Goal: Transaction & Acquisition: Book appointment/travel/reservation

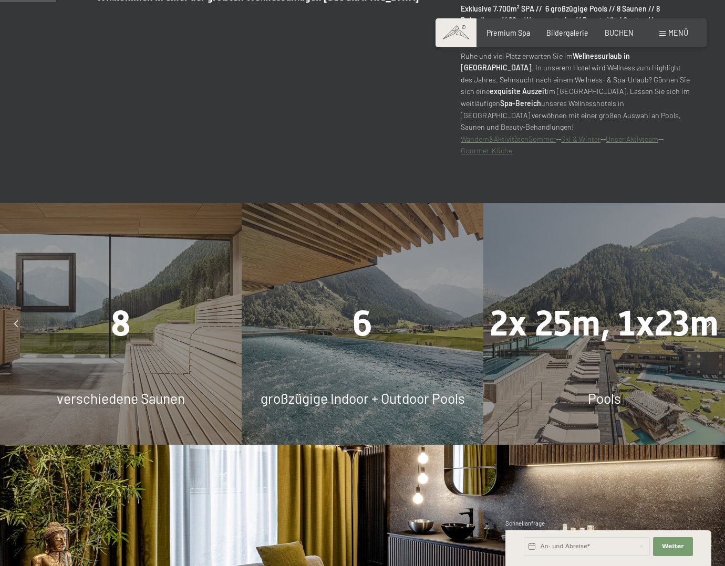
scroll to position [683, 0]
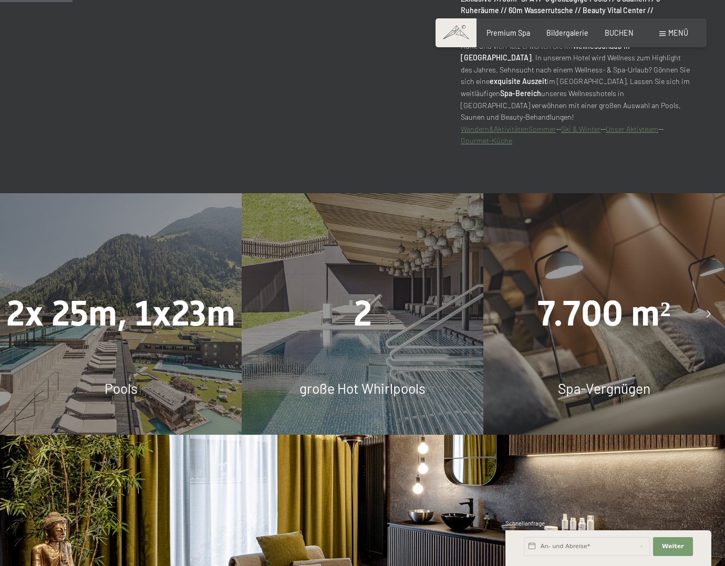
click at [709, 310] on icon at bounding box center [708, 313] width 4 height 7
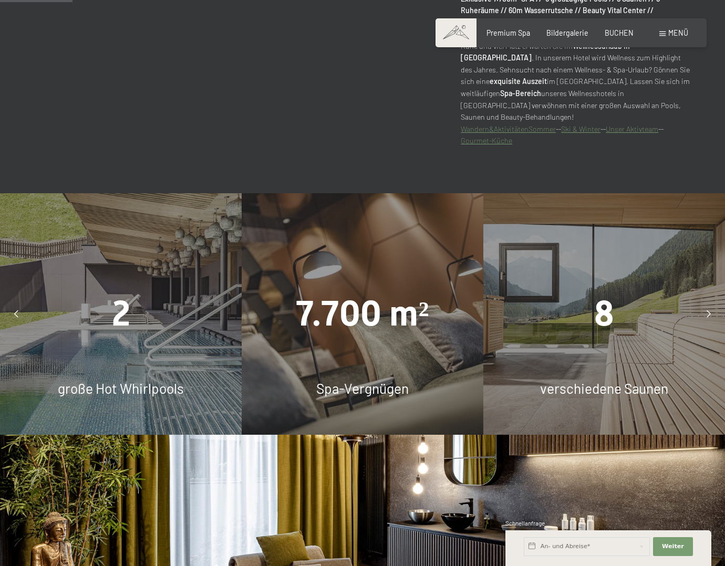
click at [709, 310] on icon at bounding box center [708, 313] width 4 height 7
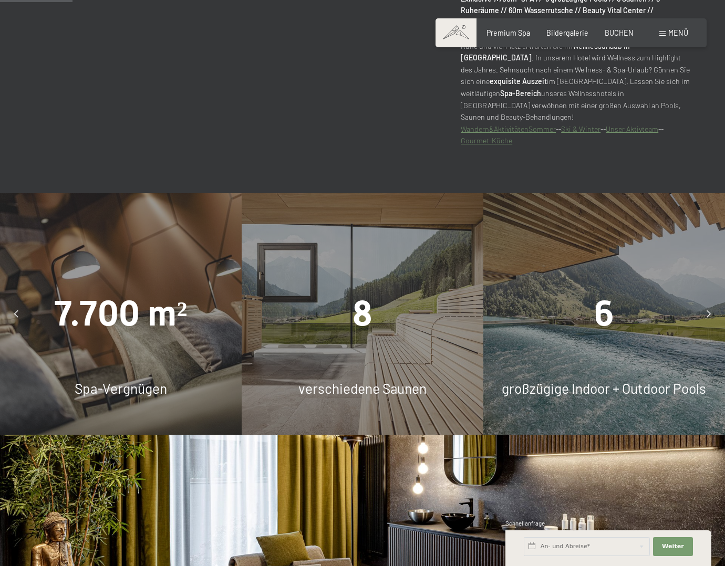
click at [709, 310] on icon at bounding box center [708, 313] width 4 height 7
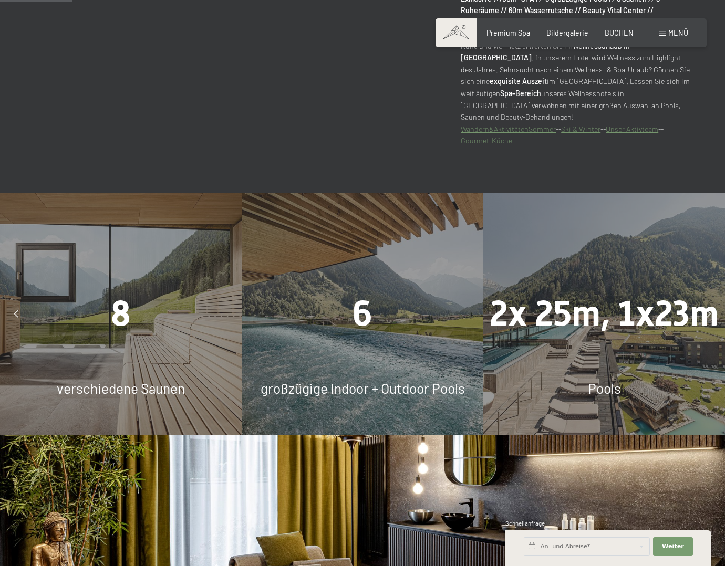
click at [709, 310] on icon at bounding box center [708, 313] width 4 height 7
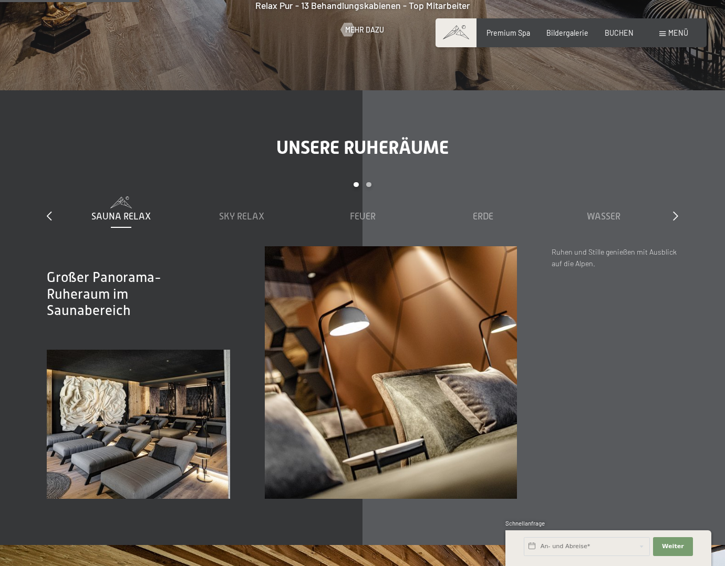
scroll to position [1313, 0]
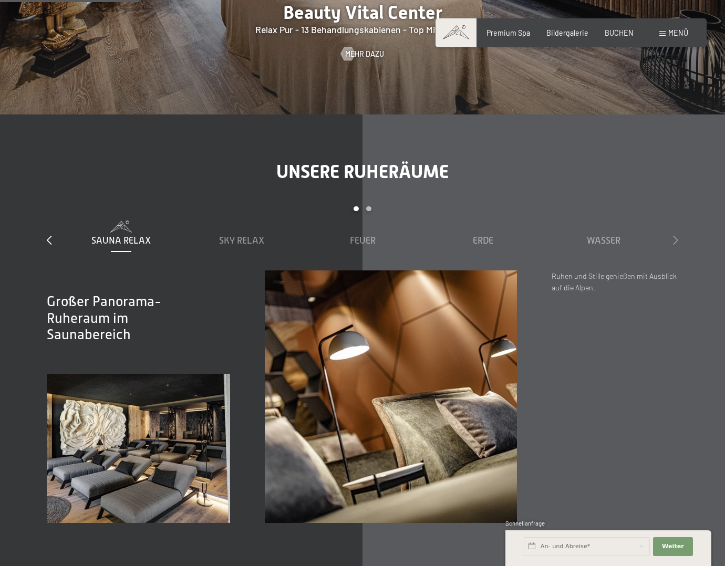
click at [676, 235] on icon at bounding box center [675, 239] width 5 height 9
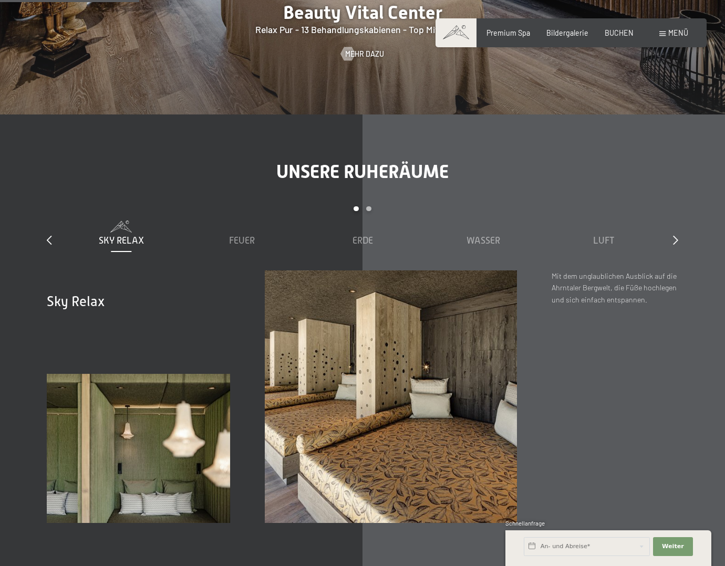
click at [672, 228] on div "slide 2 to 6 of 7 Sauna Relax Sky Relax Feuer Erde Wasser Luft Wolke 7" at bounding box center [362, 238] width 631 height 64
click at [673, 228] on div "slide 2 to 6 of 7 Sauna Relax Sky Relax Feuer Erde Wasser Luft Wolke 7" at bounding box center [362, 238] width 631 height 64
click at [674, 235] on icon at bounding box center [675, 239] width 5 height 9
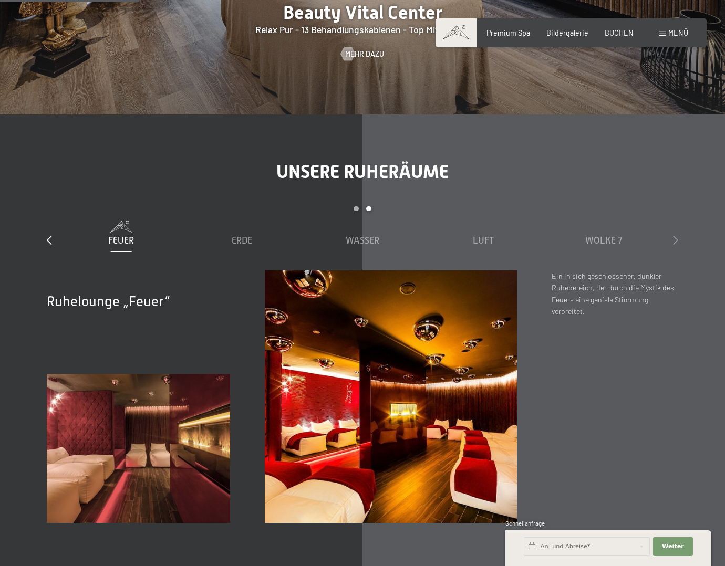
click at [674, 235] on icon at bounding box center [675, 239] width 5 height 9
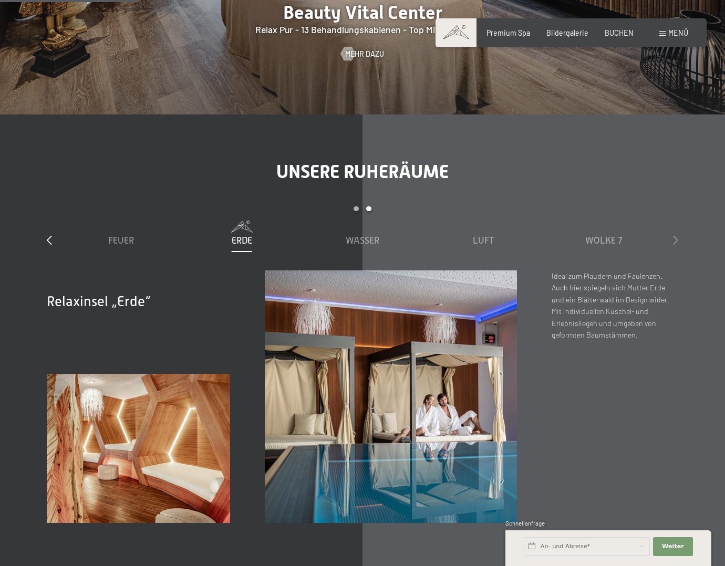
click at [674, 235] on icon at bounding box center [675, 239] width 5 height 9
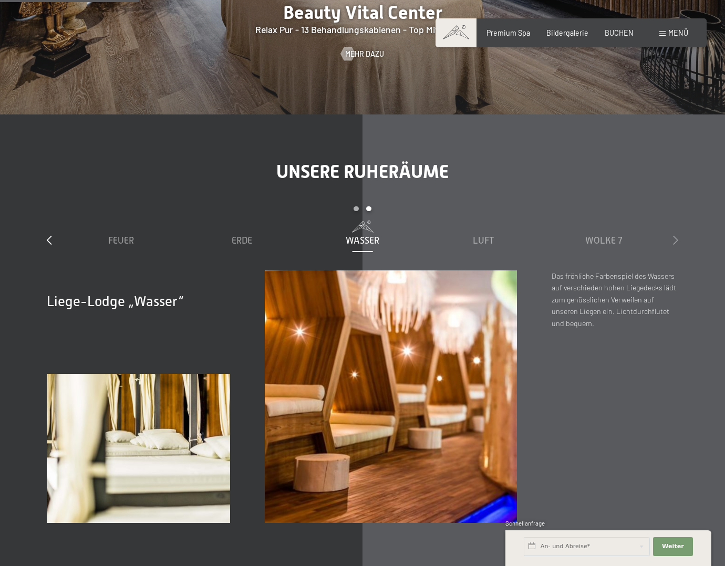
click at [674, 235] on icon at bounding box center [675, 239] width 5 height 9
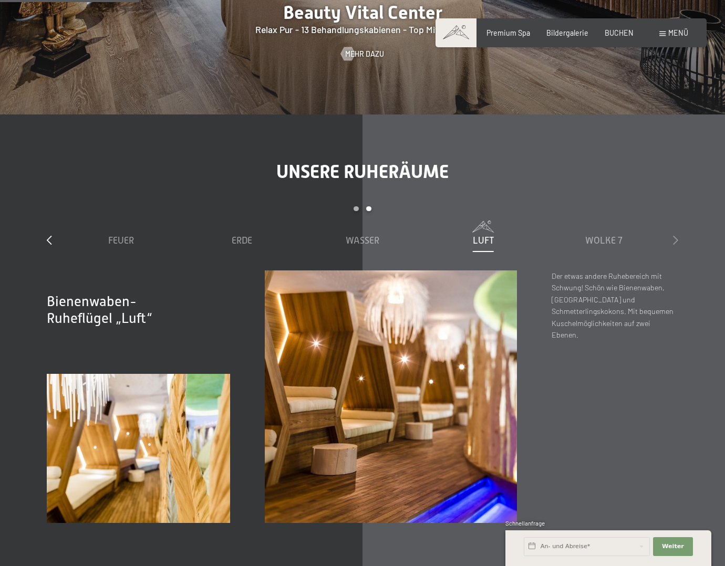
click at [674, 235] on icon at bounding box center [675, 239] width 5 height 9
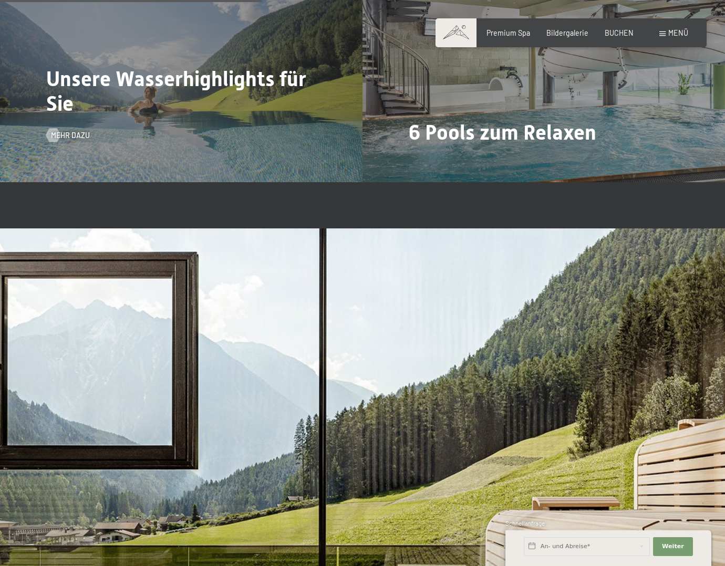
scroll to position [2468, 0]
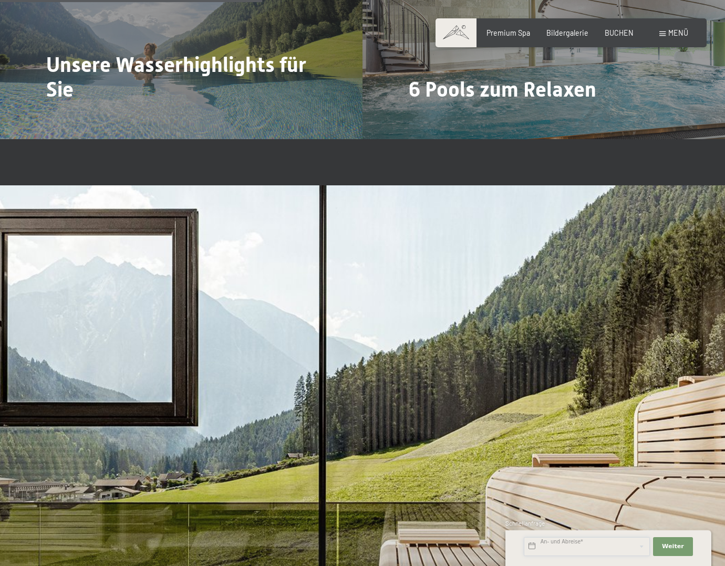
click at [591, 555] on input "text" at bounding box center [586, 546] width 126 height 19
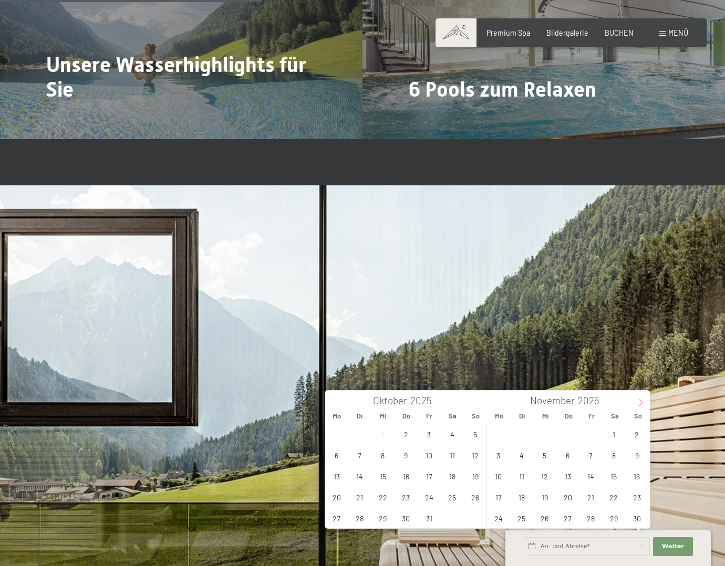
click at [642, 404] on icon at bounding box center [640, 402] width 7 height 7
click at [593, 435] on span "5" at bounding box center [590, 434] width 20 height 20
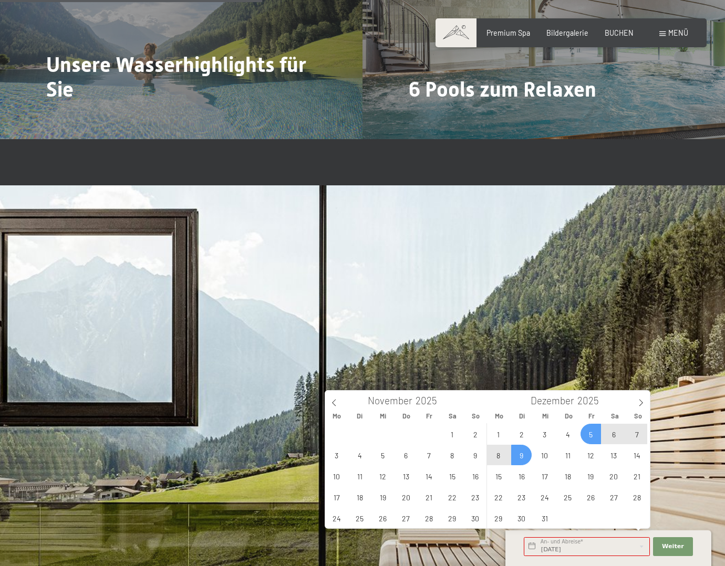
click at [515, 455] on span "9" at bounding box center [521, 455] width 20 height 20
type input "Fr. 05.12.2025 - Di. 09.12.2025"
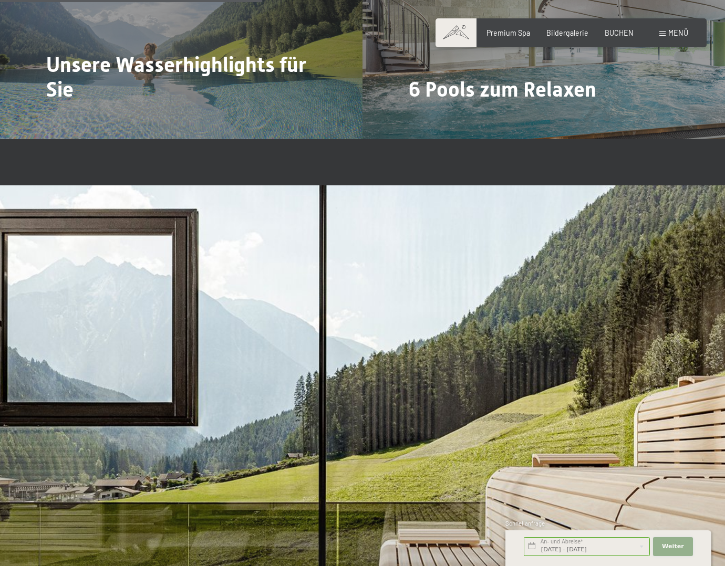
click at [669, 548] on span "Weiter" at bounding box center [673, 546] width 22 height 8
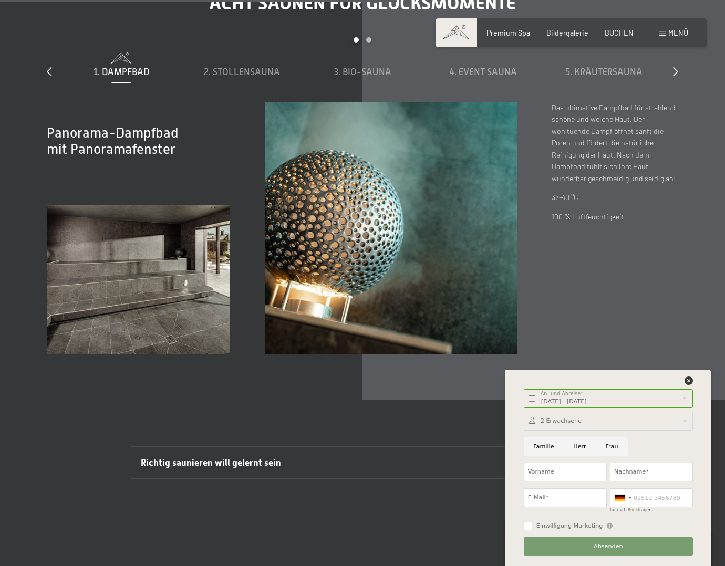
scroll to position [3203, 0]
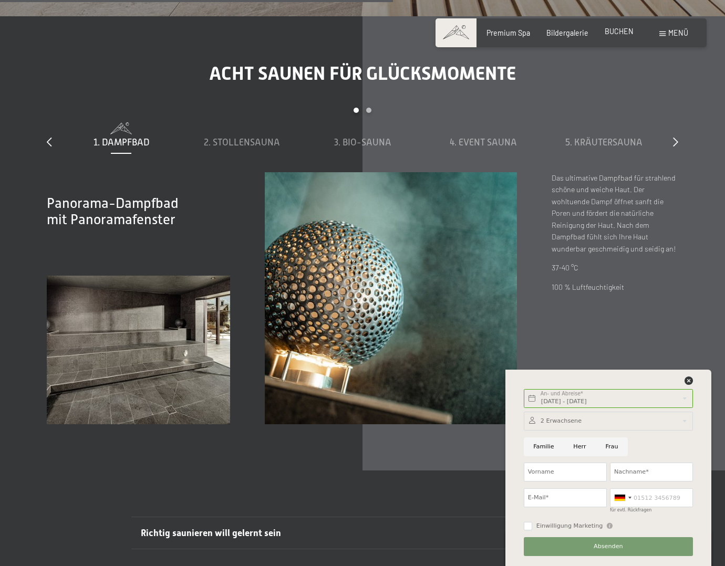
click at [627, 33] on span "BUCHEN" at bounding box center [618, 31] width 29 height 9
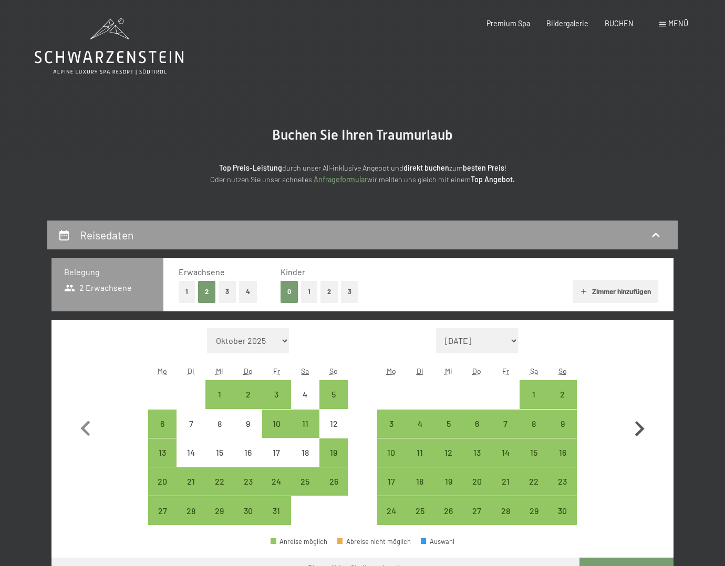
click at [634, 426] on icon "button" at bounding box center [639, 429] width 30 height 30
select select "2025-11-01"
select select "2025-12-01"
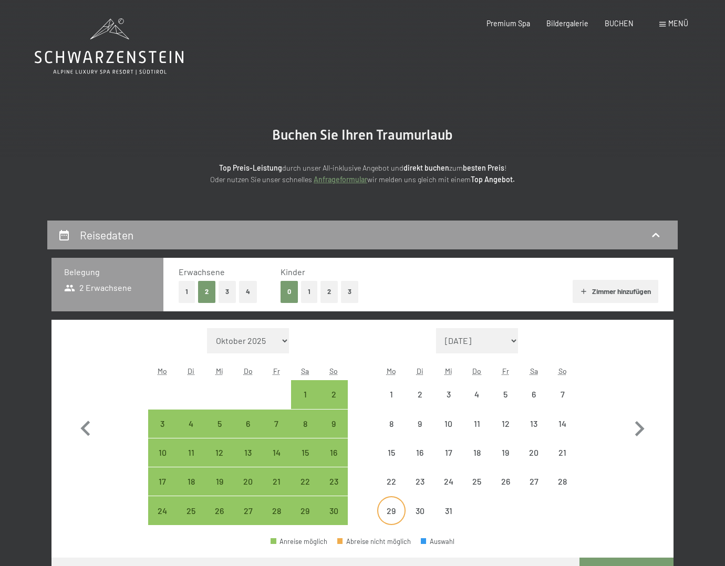
select select "2025-11-01"
select select "2025-12-01"
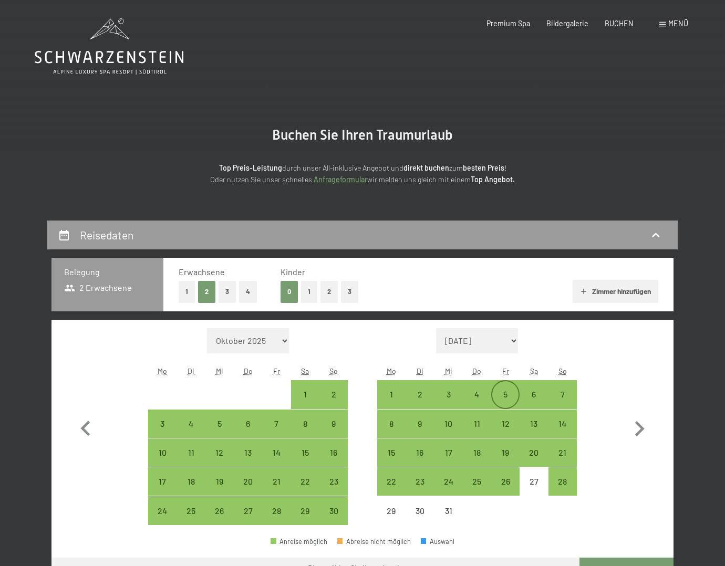
click at [507, 392] on div "5" at bounding box center [505, 403] width 26 height 26
select select "2025-11-01"
select select "2025-12-01"
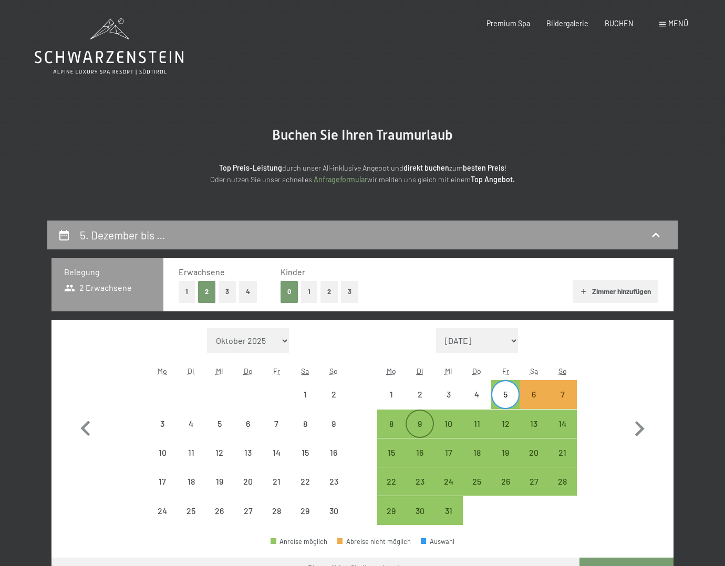
click at [416, 423] on div "9" at bounding box center [419, 433] width 26 height 26
select select "2025-11-01"
select select "2025-12-01"
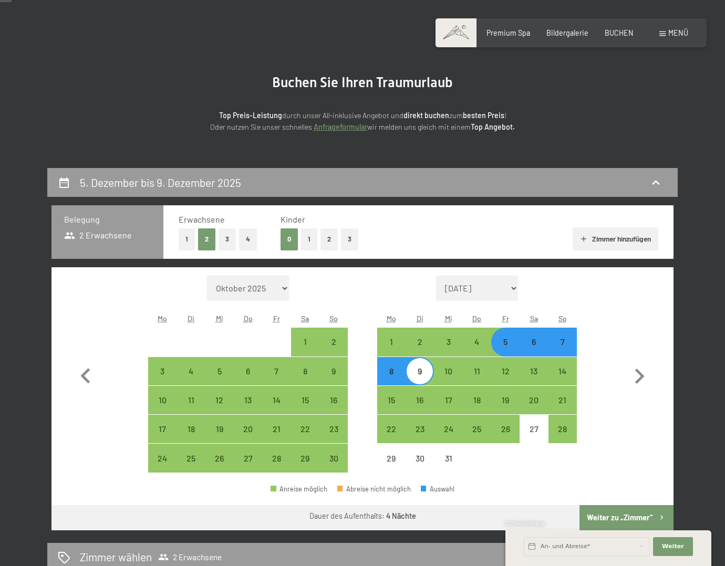
click at [607, 515] on button "Weiter zu „Zimmer“" at bounding box center [626, 517] width 94 height 25
select select "2025-11-01"
select select "2025-12-01"
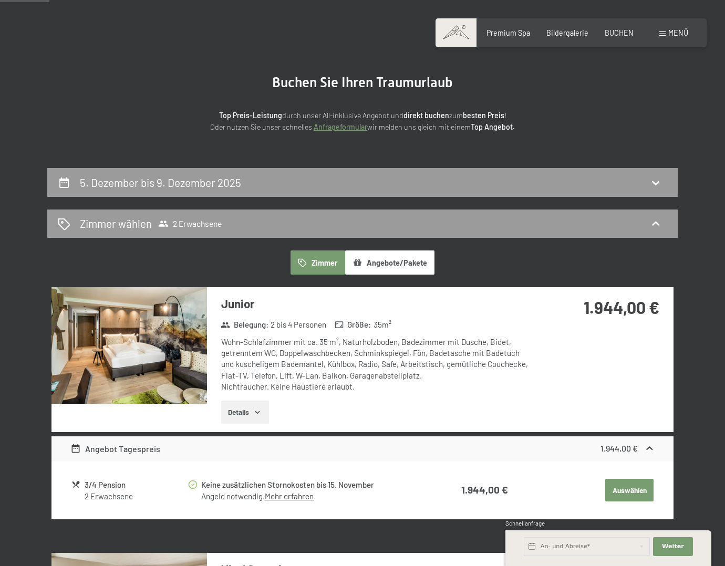
scroll to position [221, 0]
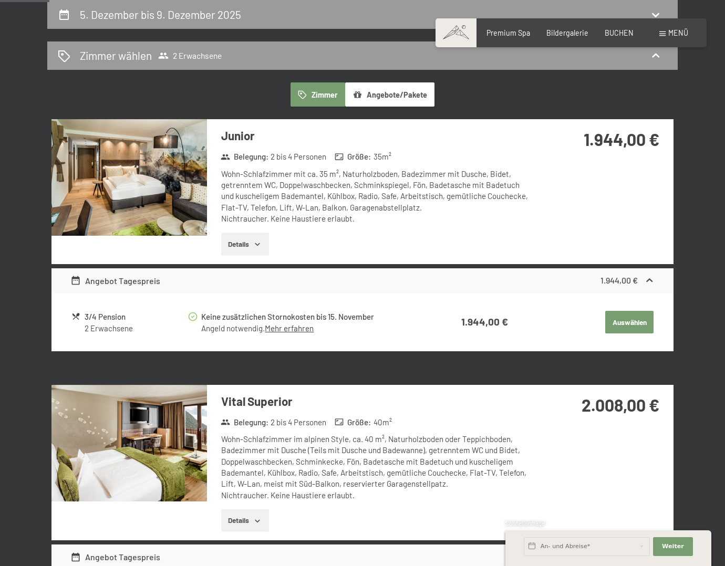
click at [418, 93] on button "Angebote/Pakete" at bounding box center [389, 94] width 89 height 24
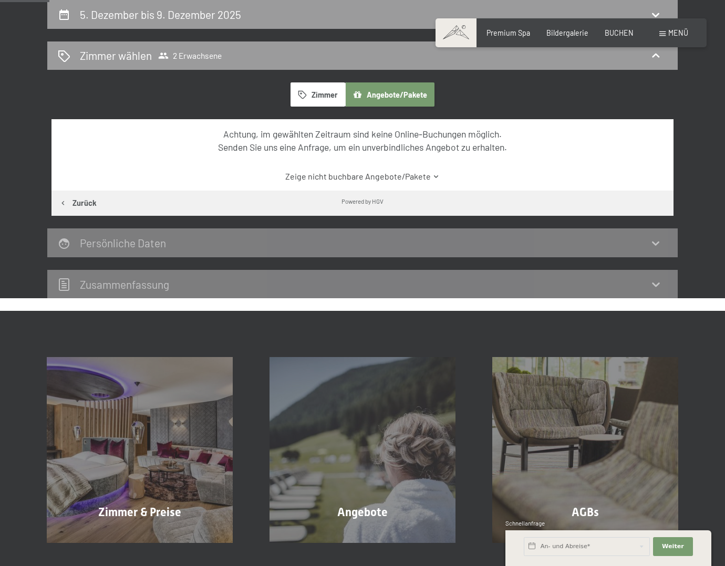
click at [318, 91] on button "Zimmer" at bounding box center [317, 94] width 55 height 24
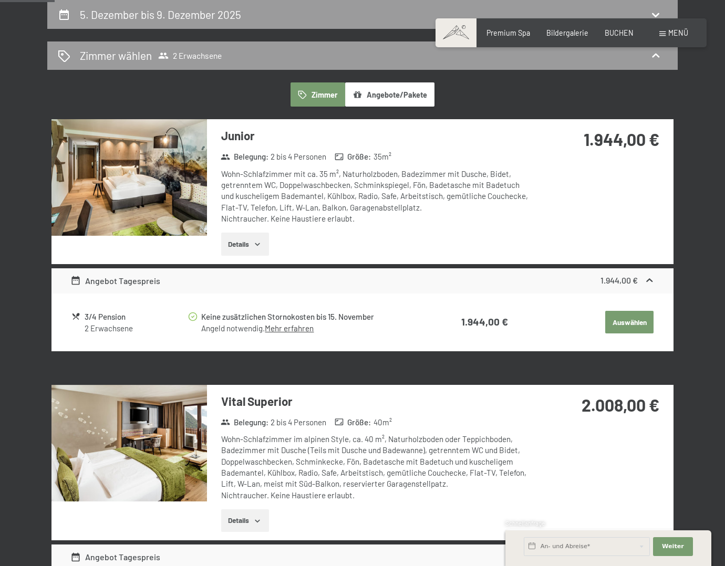
click at [252, 243] on button "Details" at bounding box center [245, 244] width 48 height 23
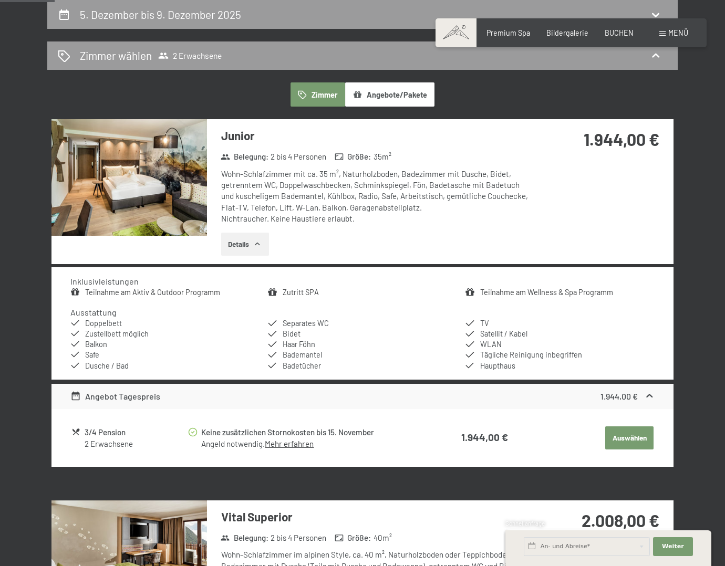
click at [132, 202] on img at bounding box center [128, 177] width 155 height 117
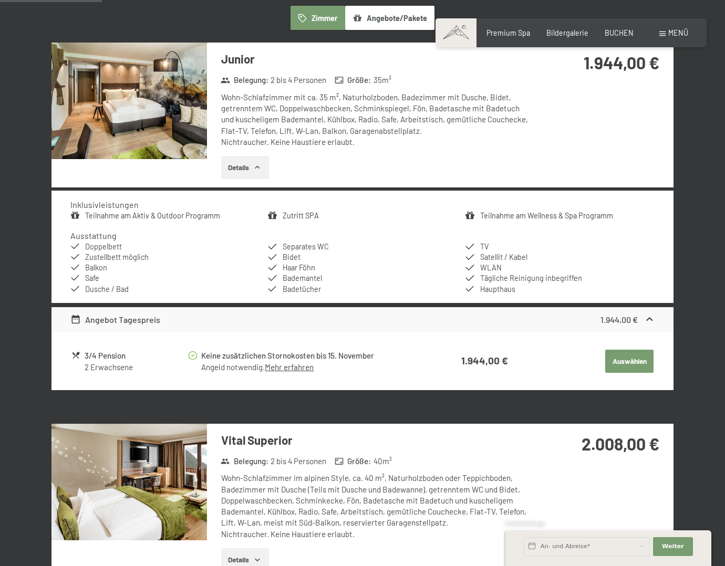
scroll to position [431, 0]
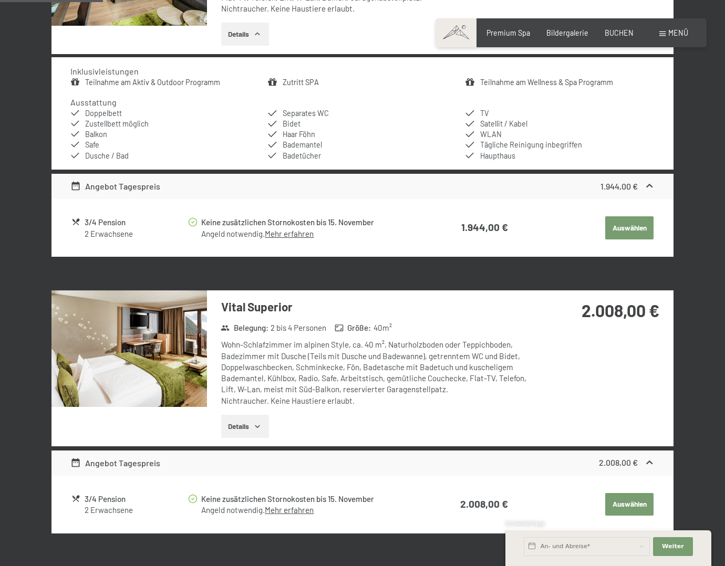
click at [162, 338] on img at bounding box center [128, 348] width 155 height 117
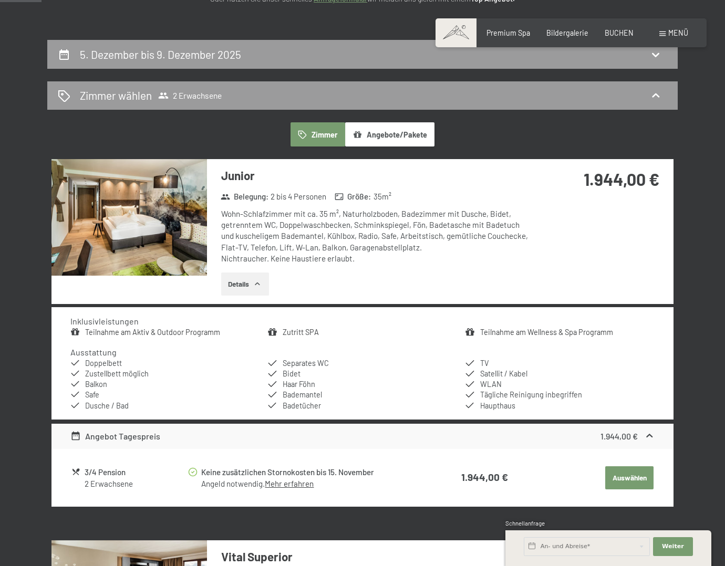
scroll to position [168, 0]
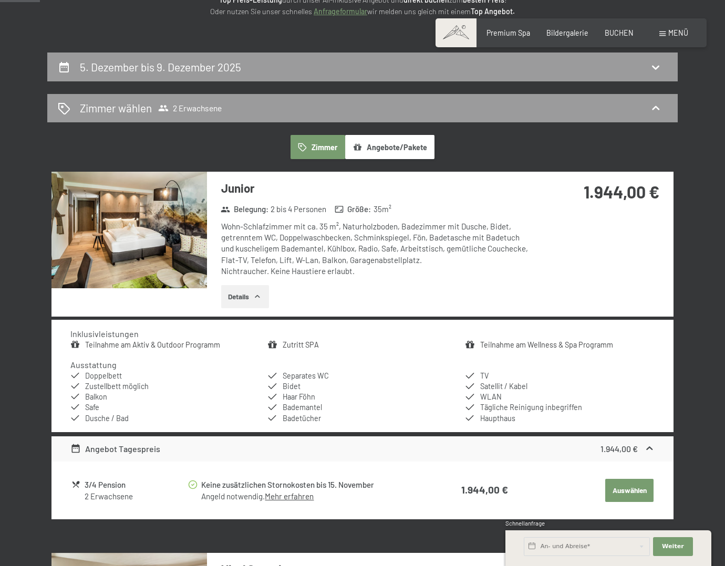
click at [619, 491] on button "Auswählen" at bounding box center [629, 490] width 48 height 23
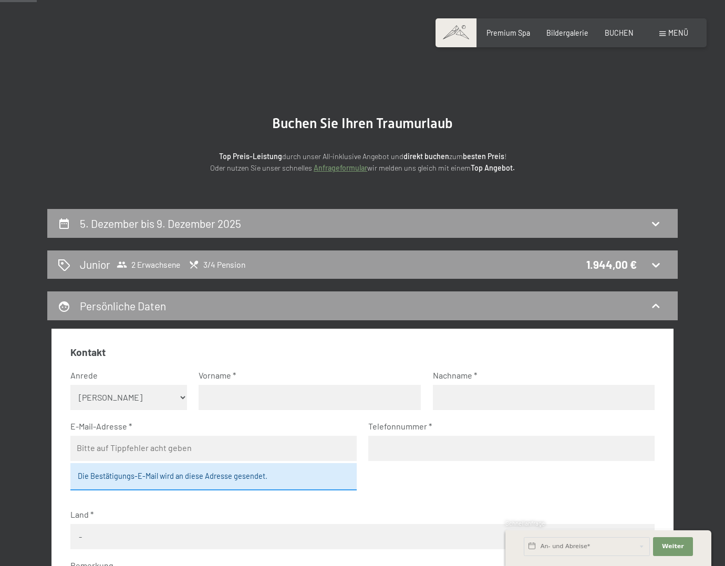
scroll to position [11, 0]
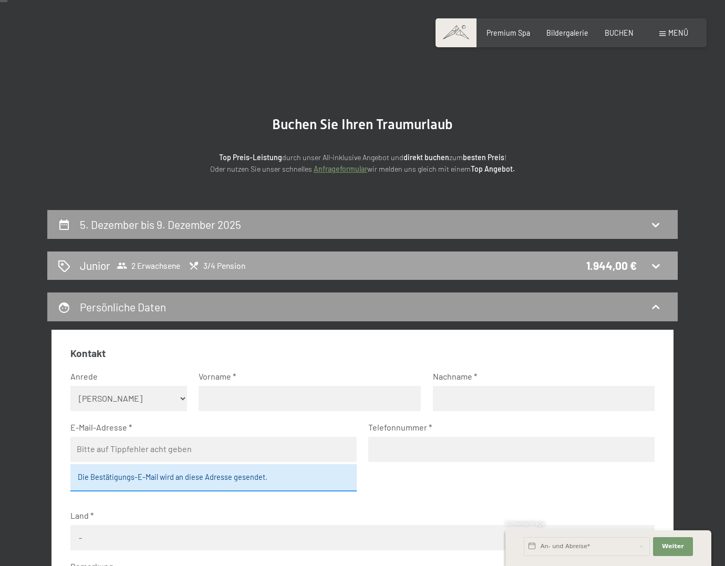
click at [653, 266] on icon at bounding box center [655, 266] width 7 height 4
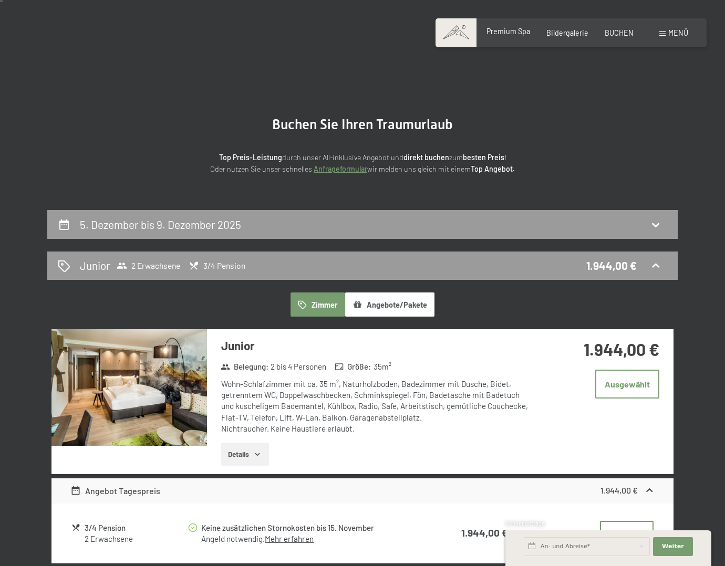
click at [511, 35] on span "Premium Spa" at bounding box center [508, 31] width 44 height 9
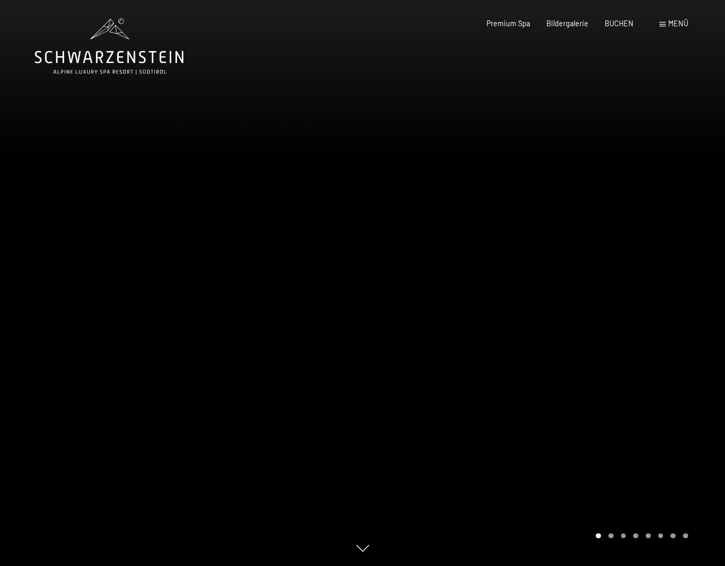
click at [662, 27] on div "Menü" at bounding box center [673, 23] width 29 height 11
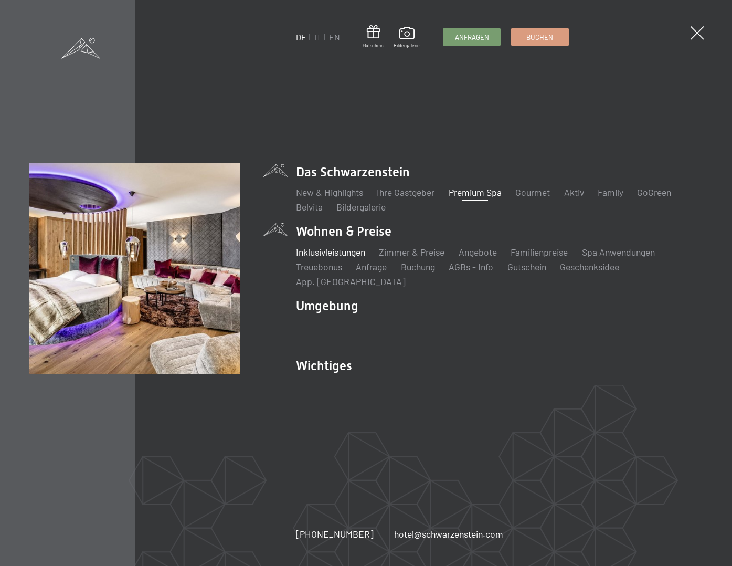
click at [324, 257] on link "Inklusivleistungen" at bounding box center [330, 252] width 69 height 12
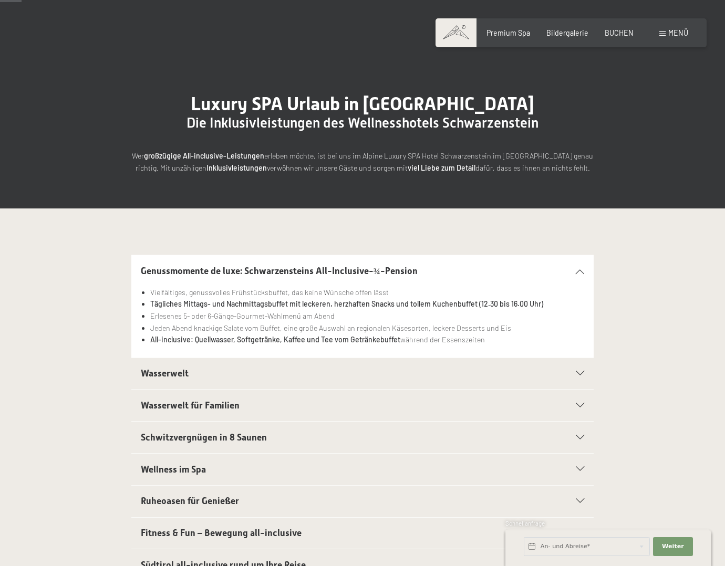
scroll to position [53, 0]
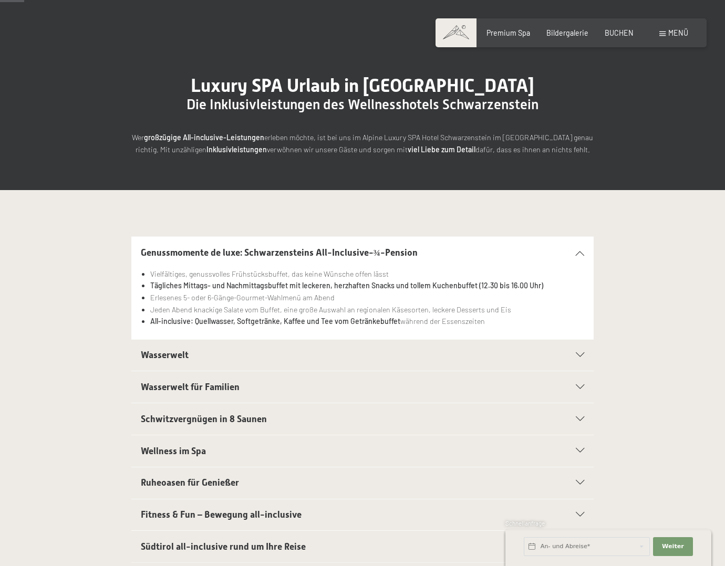
click at [153, 356] on span "Wasserwelt" at bounding box center [165, 355] width 48 height 11
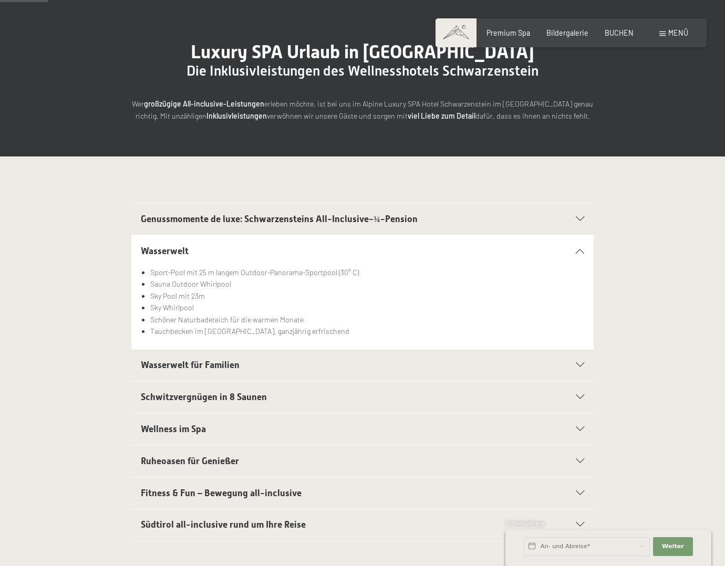
scroll to position [105, 0]
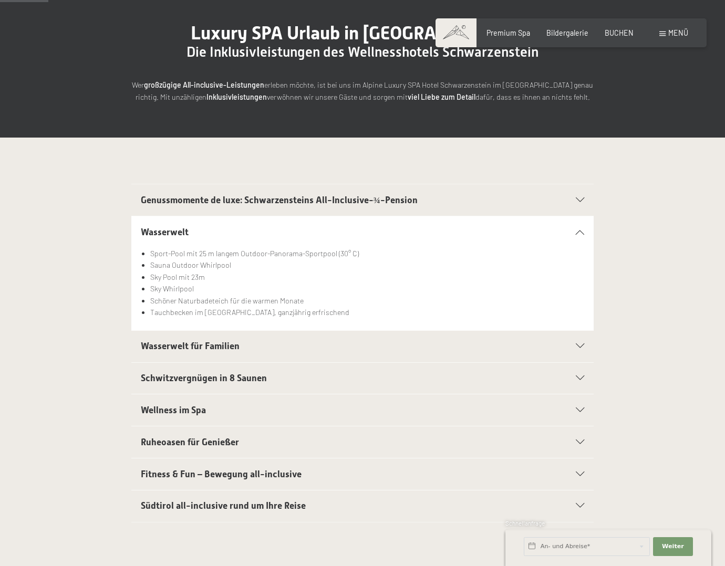
click at [169, 376] on span "Schwitzvergnügen in 8 Saunen" at bounding box center [204, 378] width 126 height 11
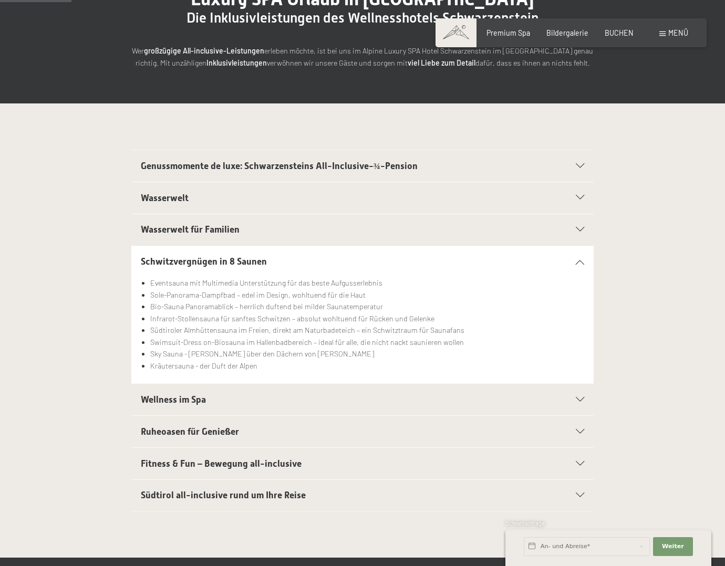
scroll to position [158, 0]
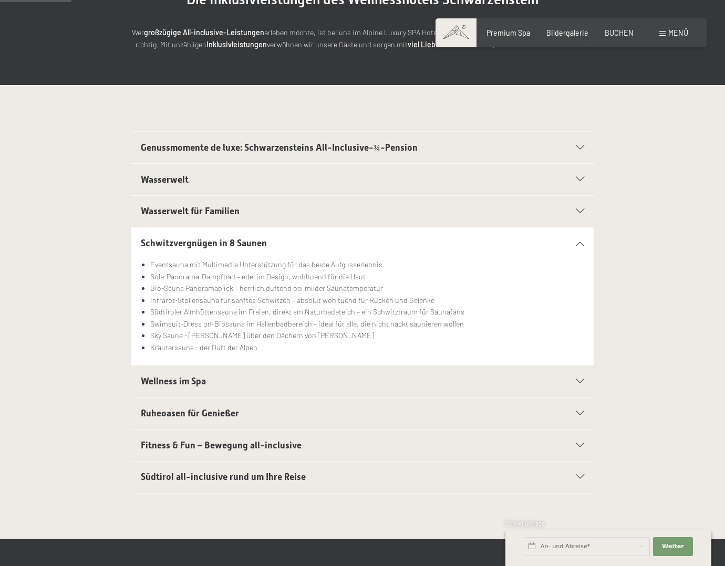
click at [144, 378] on span "Wellness im Spa" at bounding box center [173, 381] width 65 height 11
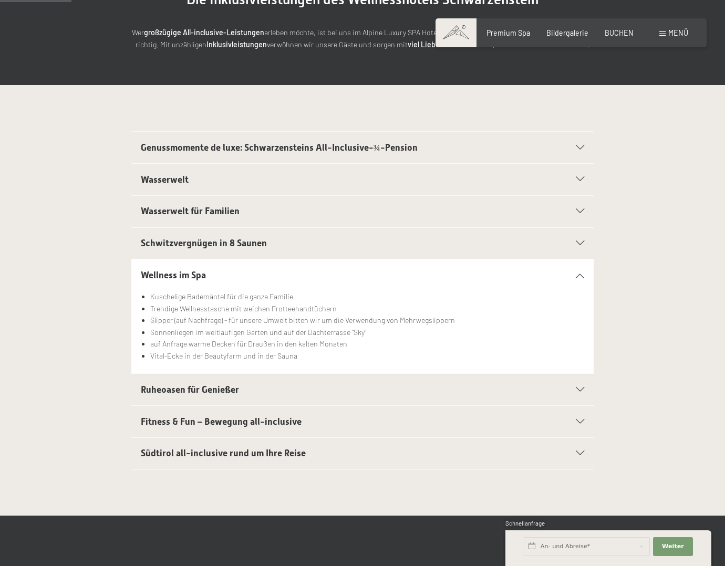
click at [166, 390] on span "Ruheoasen für Genießer" at bounding box center [190, 389] width 98 height 11
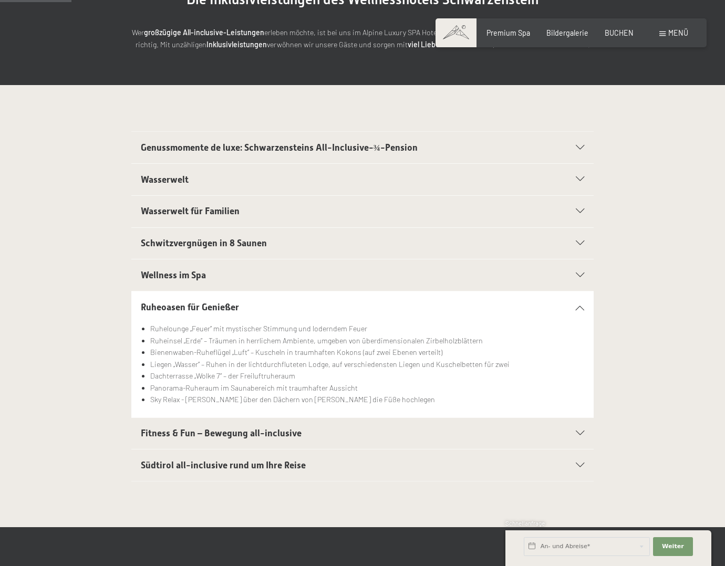
click at [181, 428] on span "Fitness & Fun – Bewegung all-inclusive" at bounding box center [221, 433] width 161 height 11
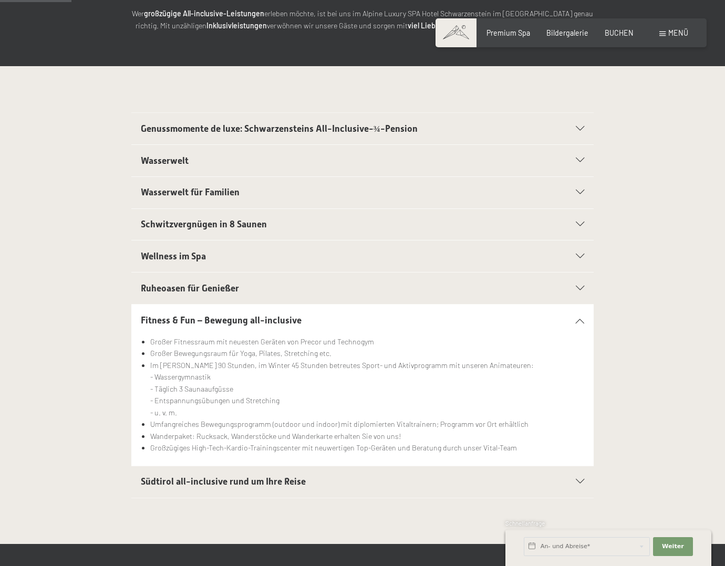
scroll to position [210, 0]
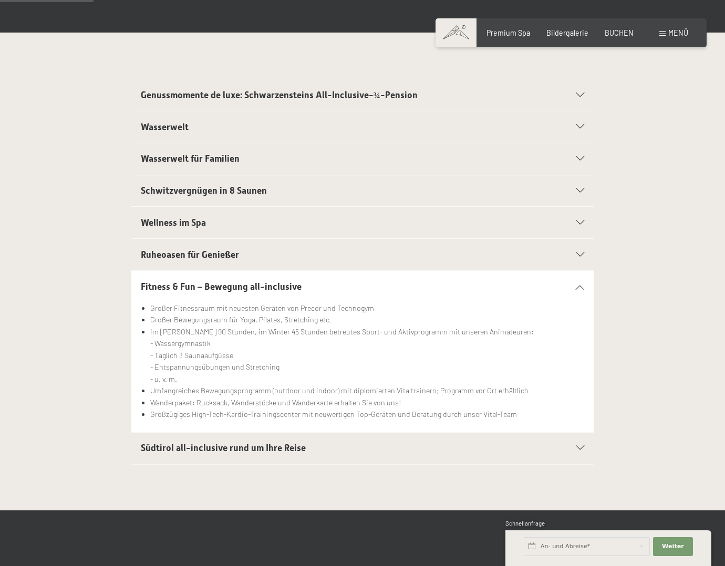
click at [251, 445] on span "Südtirol all-inclusive rund um Ihre Reise" at bounding box center [223, 448] width 165 height 11
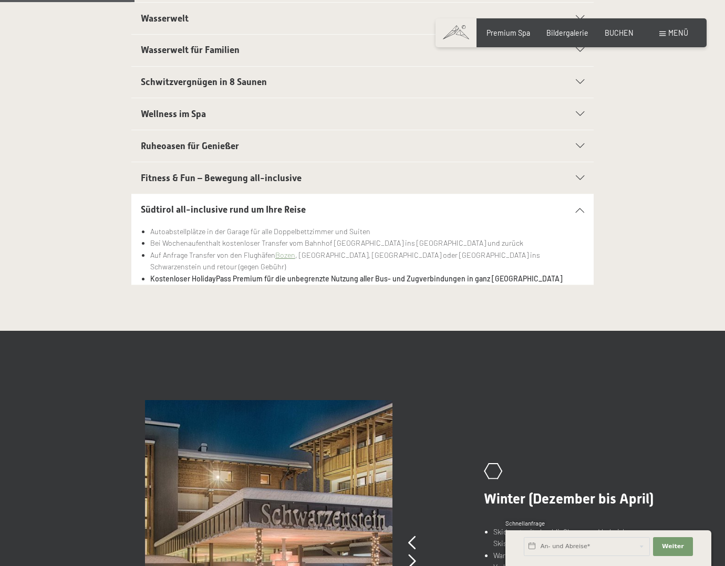
scroll to position [578, 0]
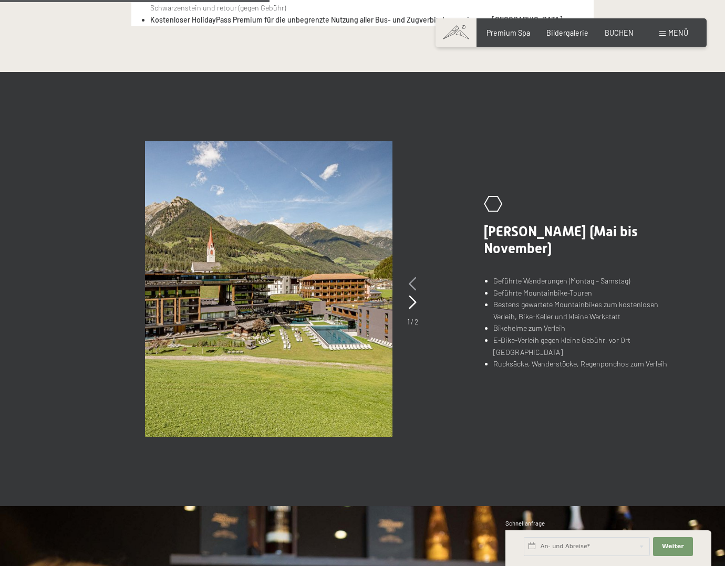
click at [412, 279] on icon at bounding box center [412, 284] width 8 height 14
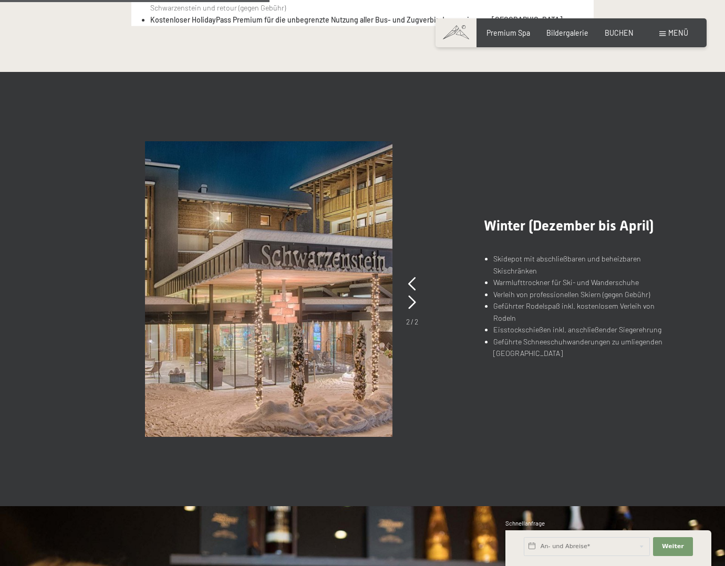
click at [553, 301] on li "Verleih von professionellen Skiern (gegen Gebühr)" at bounding box center [585, 295] width 184 height 12
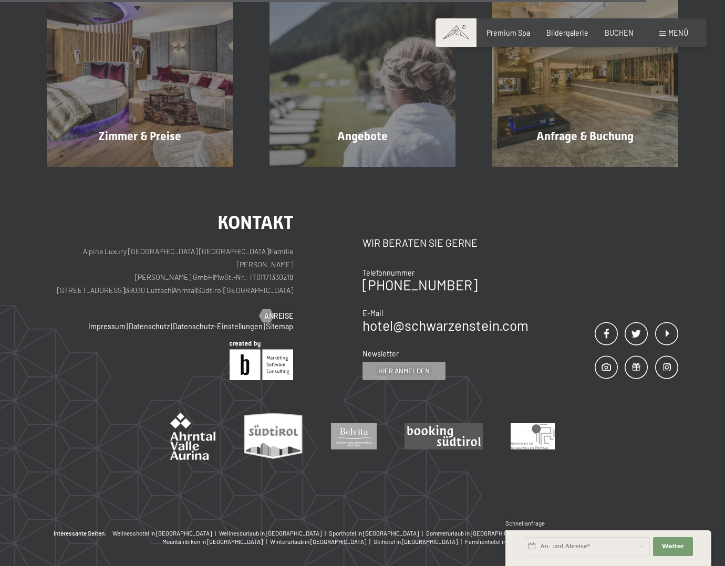
scroll to position [1600, 0]
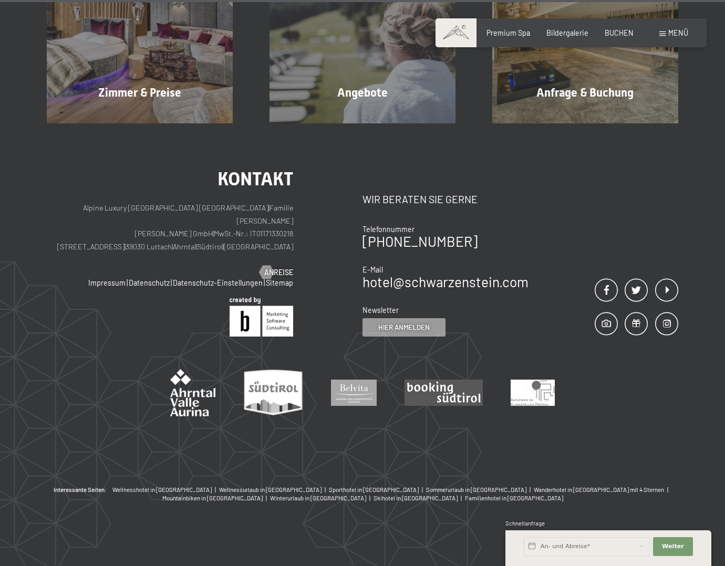
click at [663, 33] on span at bounding box center [662, 34] width 6 height 5
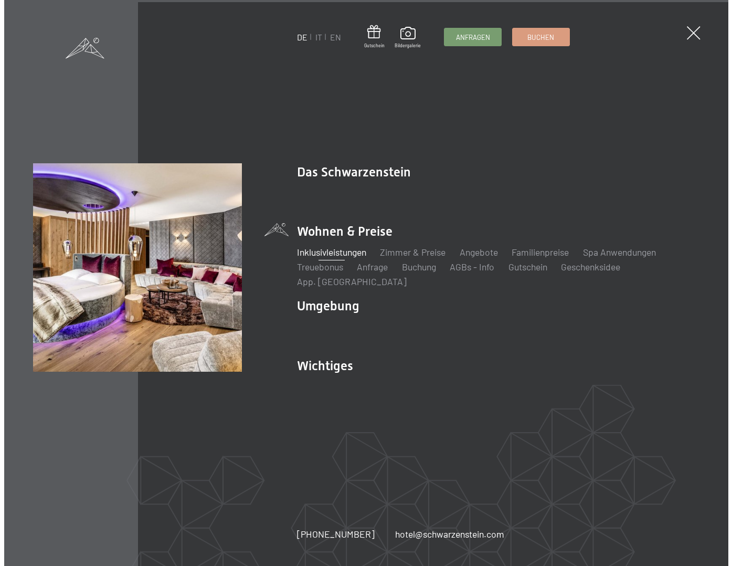
scroll to position [1604, 0]
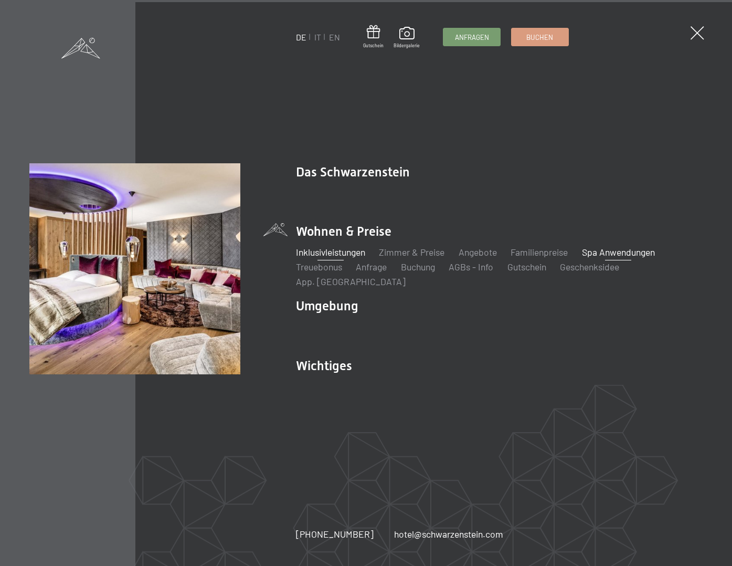
click at [615, 258] on link "Spa Anwendungen" at bounding box center [618, 252] width 73 height 12
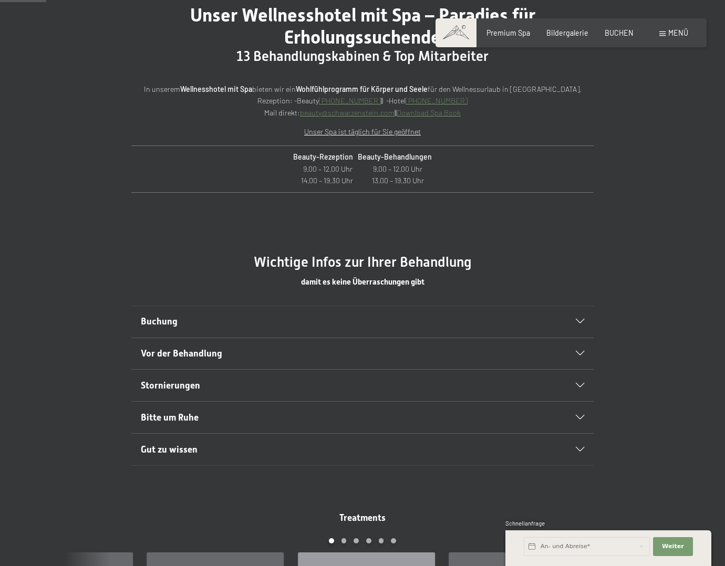
scroll to position [473, 0]
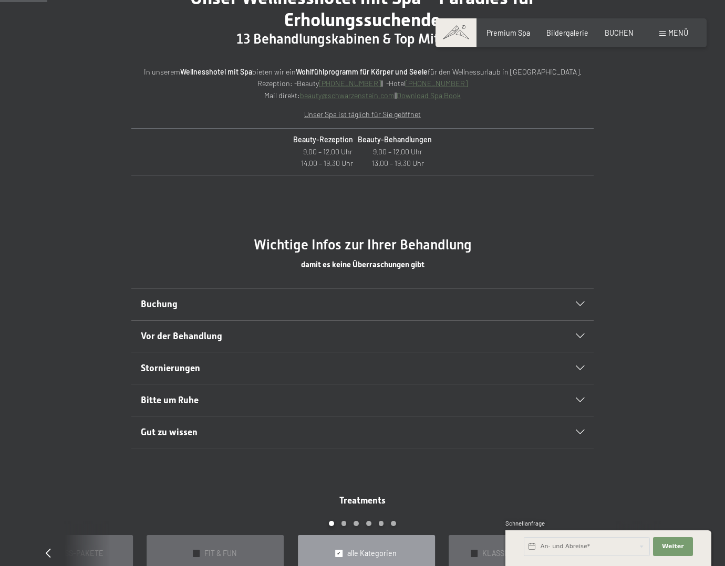
click at [247, 299] on h2 "Buchung" at bounding box center [340, 304] width 399 height 13
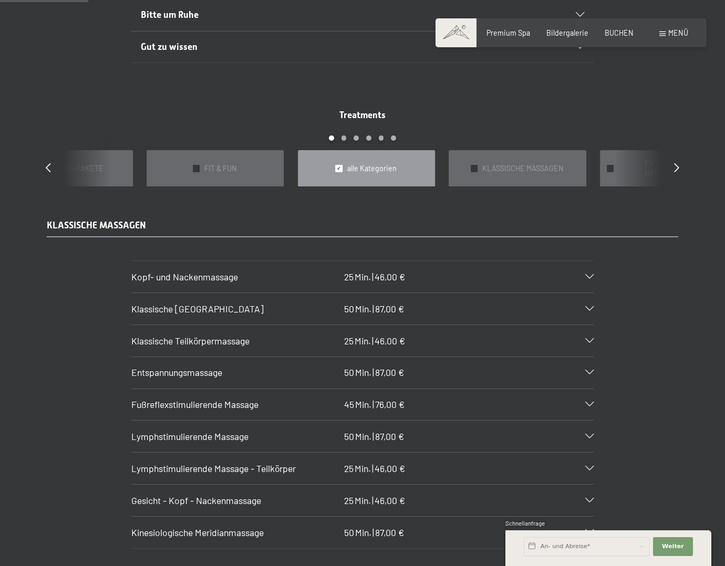
scroll to position [945, 0]
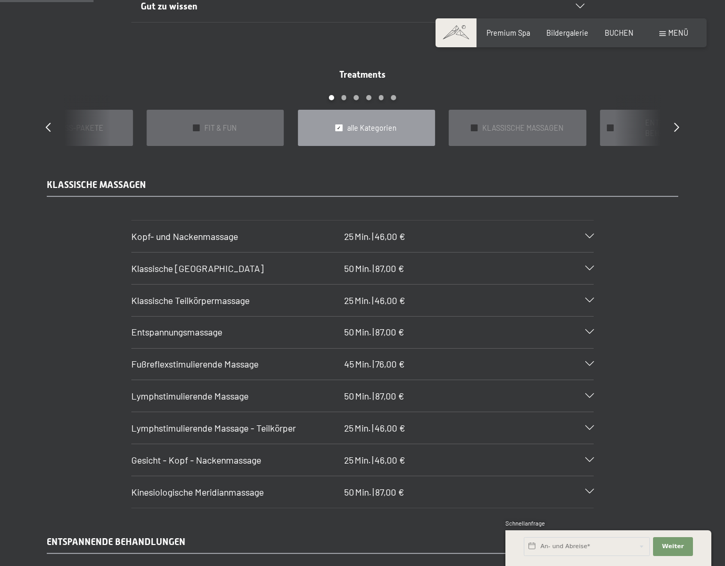
click at [589, 266] on icon at bounding box center [589, 268] width 8 height 5
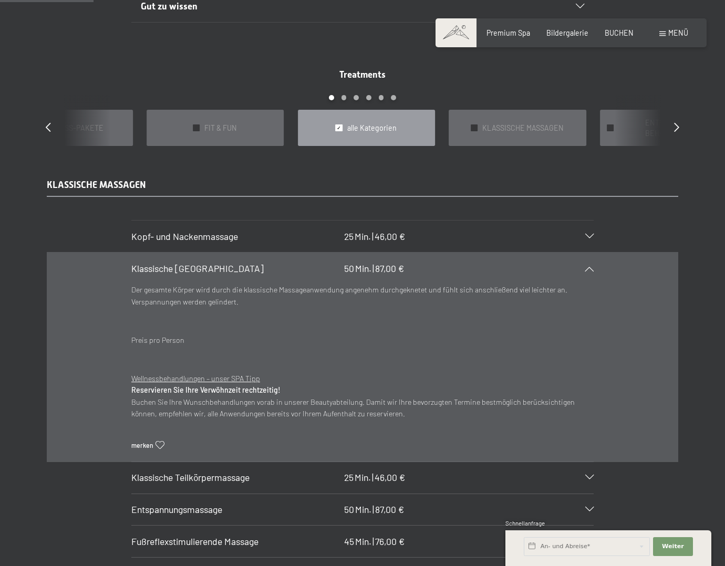
click at [589, 266] on icon at bounding box center [589, 268] width 8 height 5
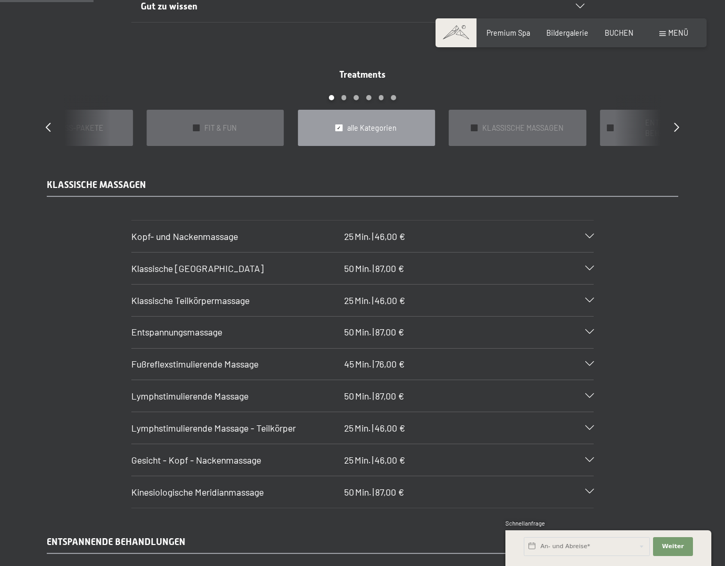
click at [588, 394] on icon at bounding box center [589, 396] width 8 height 5
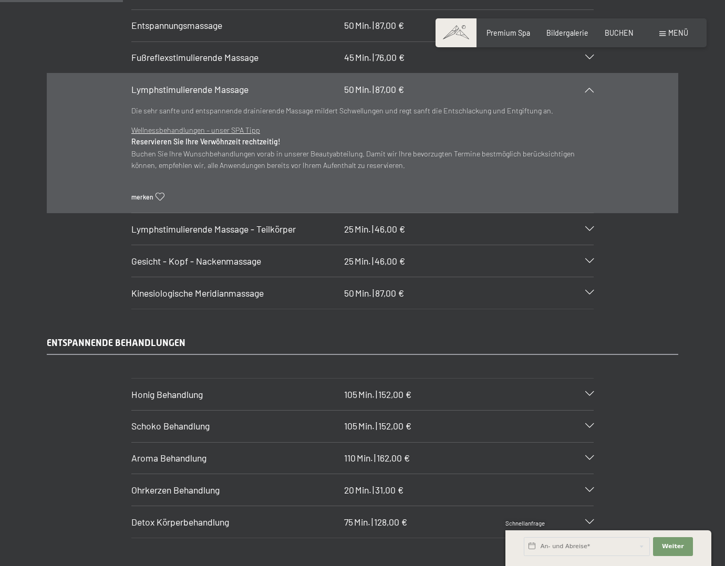
scroll to position [1260, 0]
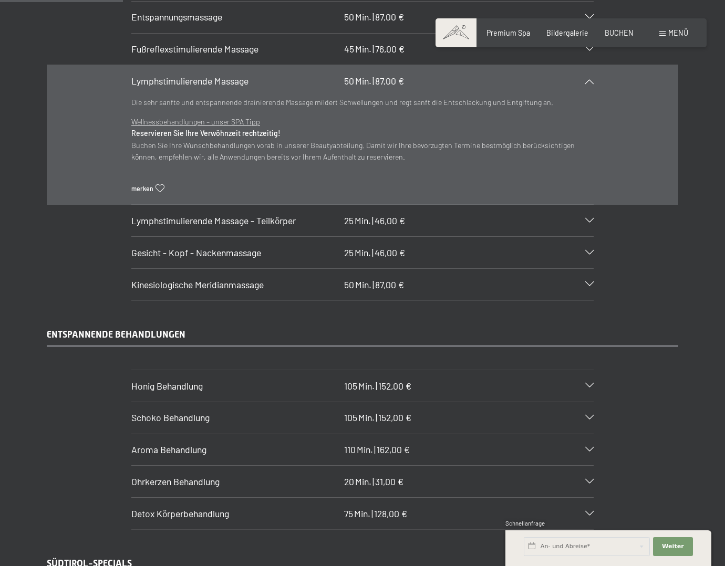
click at [588, 282] on icon at bounding box center [589, 284] width 8 height 5
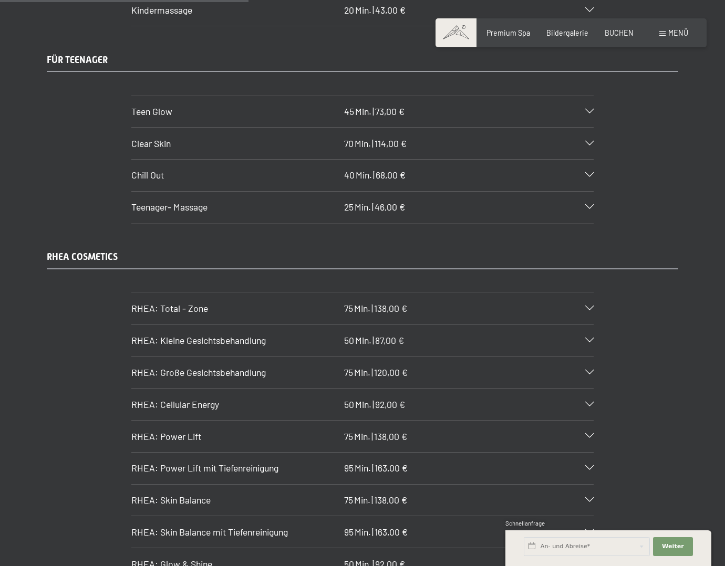
scroll to position [2625, 0]
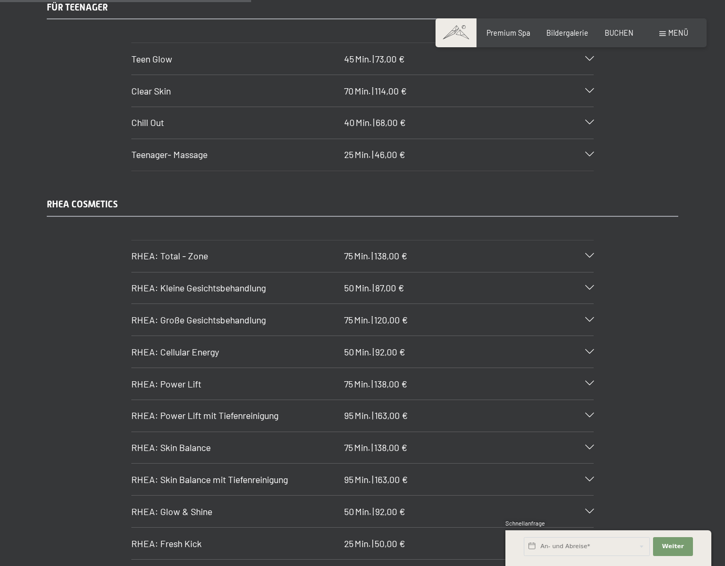
click at [590, 286] on icon at bounding box center [589, 288] width 8 height 5
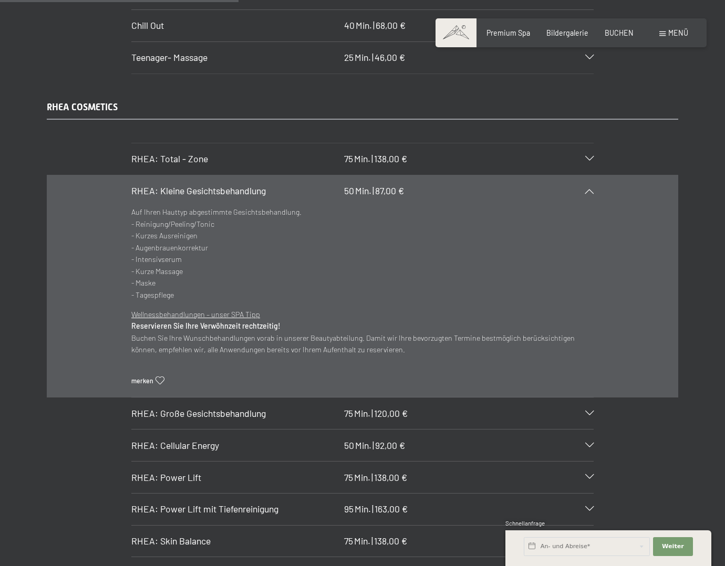
scroll to position [2469, 0]
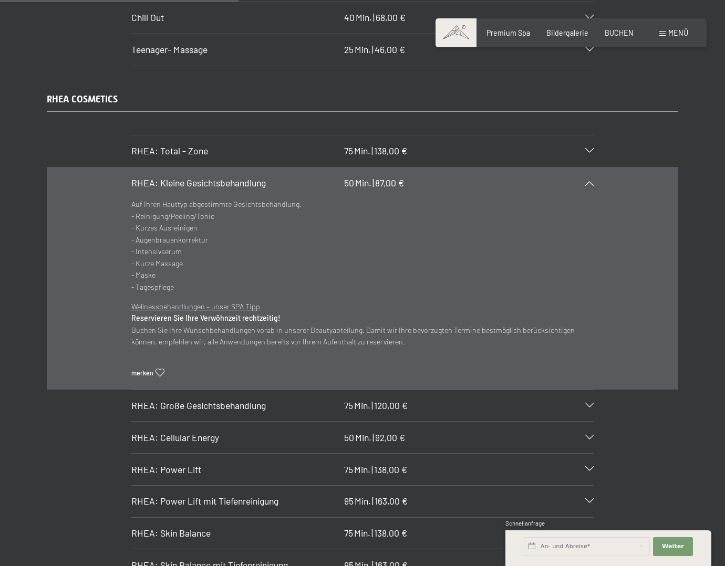
click at [226, 400] on span "RHEA: Große Gesichtsbehandlung" at bounding box center [198, 406] width 134 height 12
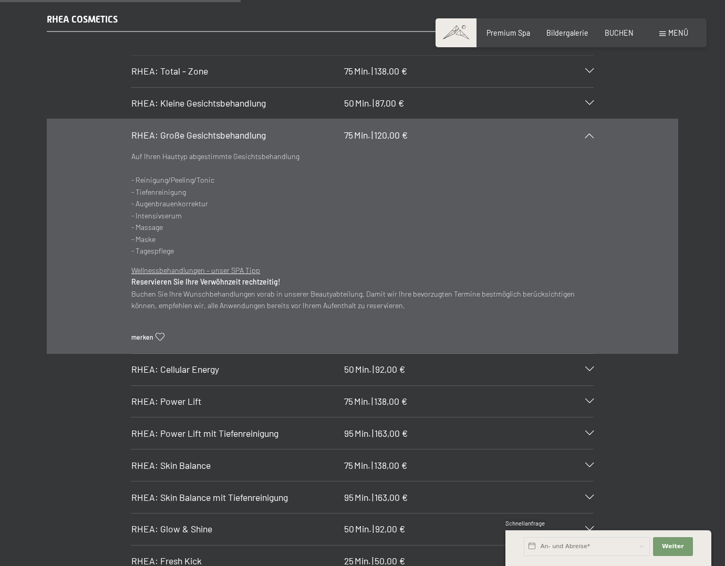
scroll to position [2574, 0]
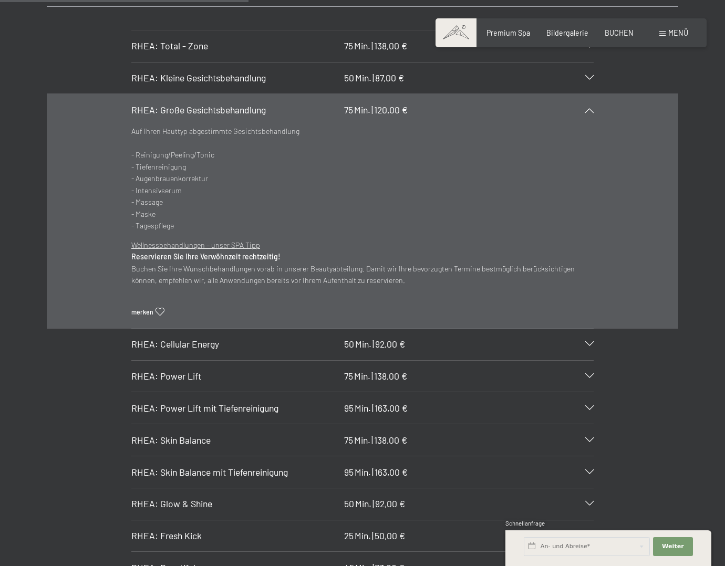
click at [253, 370] on h3 "RHEA: Power Lift" at bounding box center [235, 376] width 208 height 13
